Goal: Find specific page/section

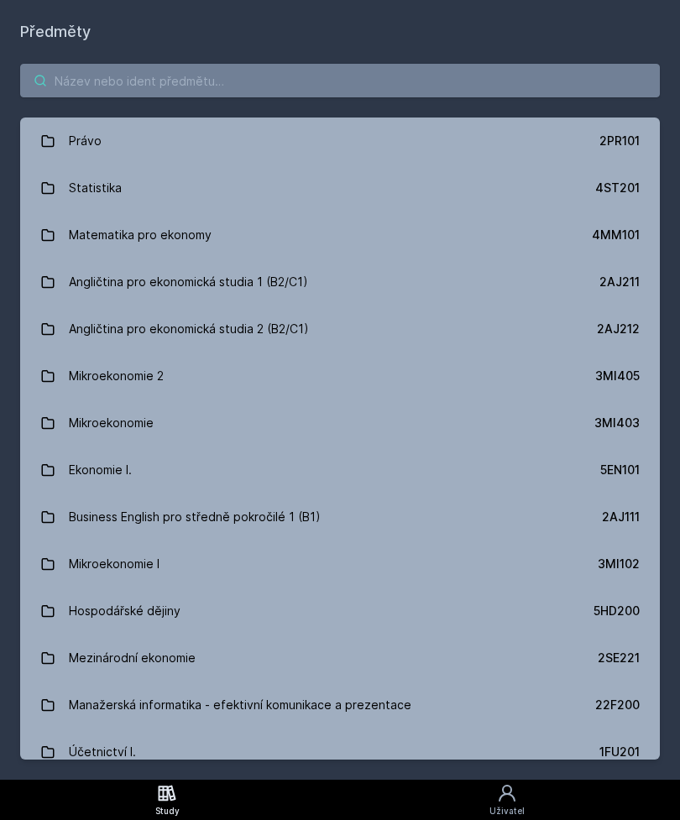
click at [269, 73] on input "search" at bounding box center [340, 81] width 640 height 34
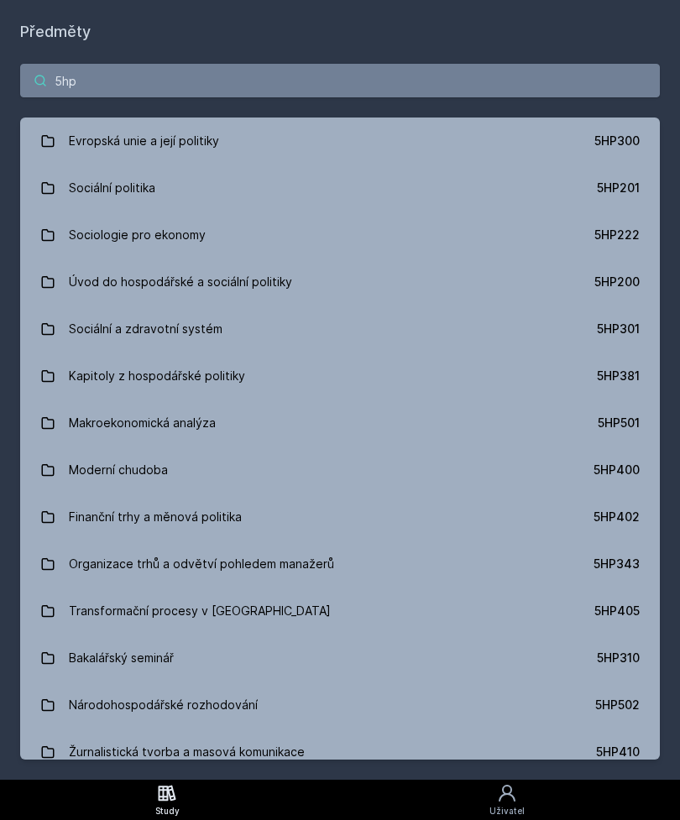
type input "5hp3"
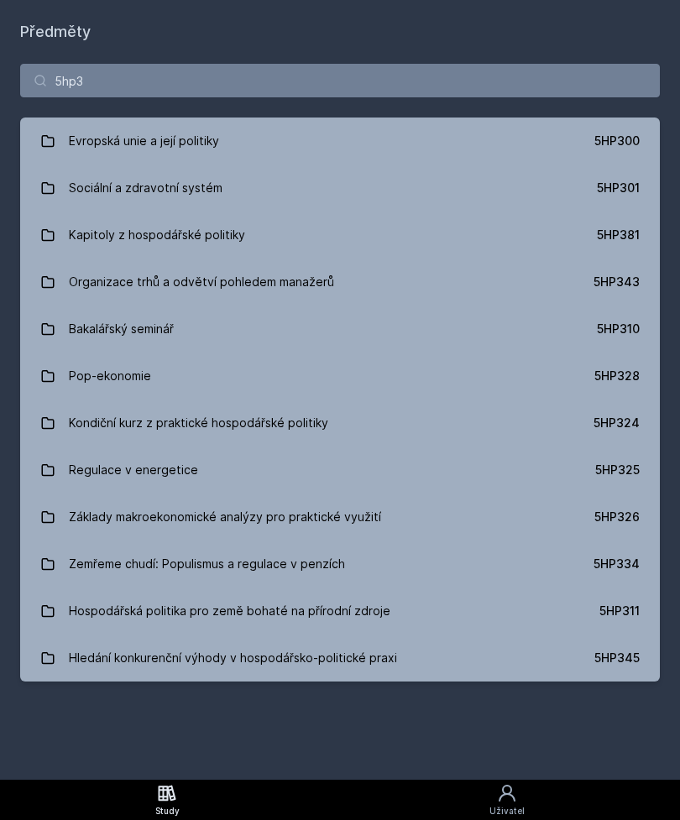
click at [182, 198] on div "Sociální a zdravotní systém" at bounding box center [146, 188] width 154 height 34
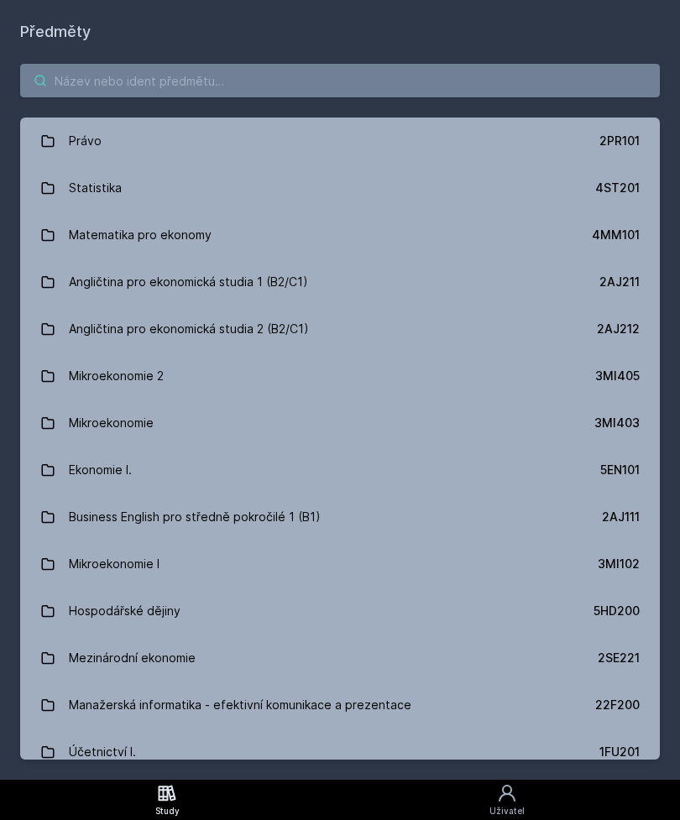
click at [219, 77] on input "search" at bounding box center [340, 81] width 640 height 34
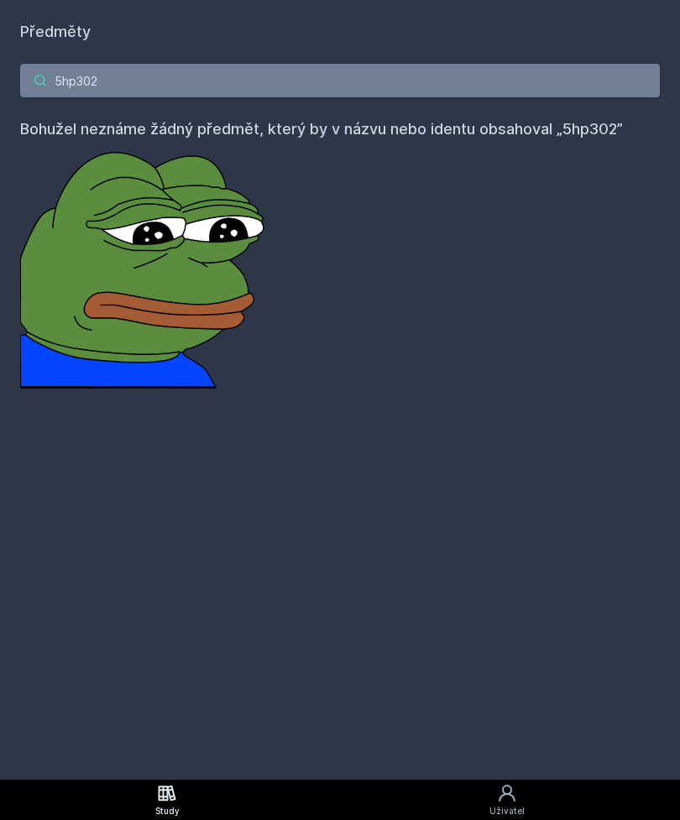
type input "5hp30"
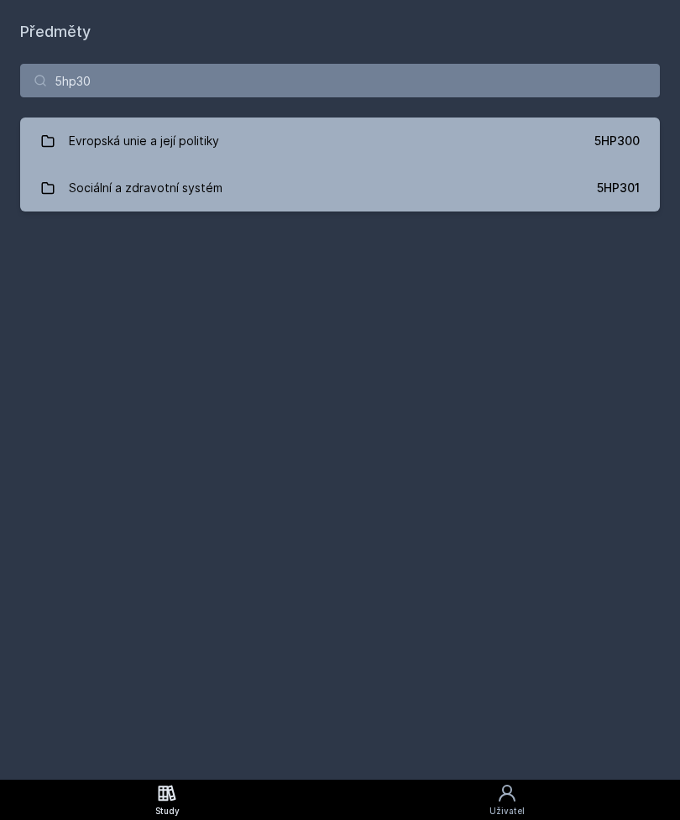
click at [576, 189] on link "Sociální a zdravotní systém 5HP301" at bounding box center [340, 188] width 640 height 47
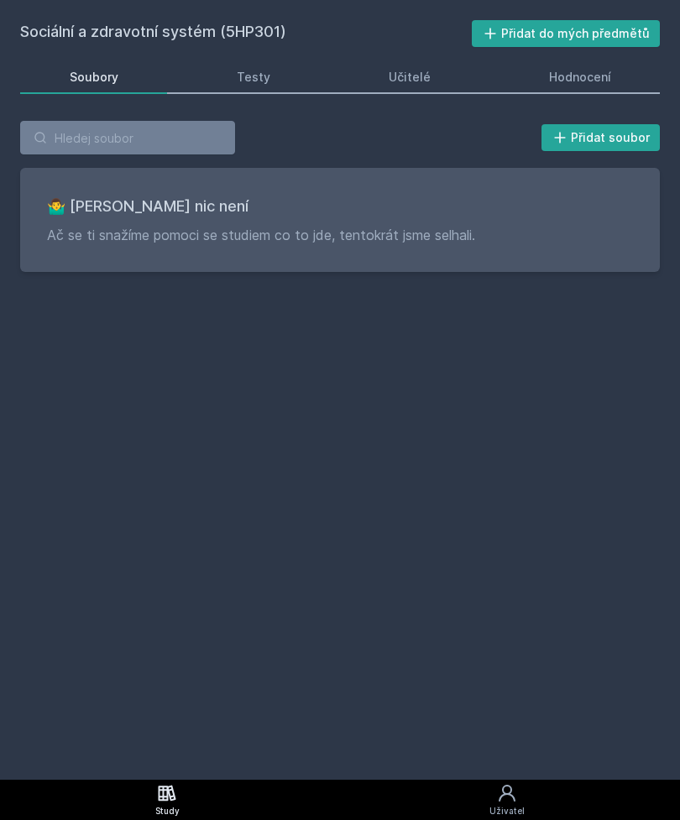
click at [579, 72] on div "Hodnocení" at bounding box center [580, 77] width 62 height 17
